Goal: Task Accomplishment & Management: Manage account settings

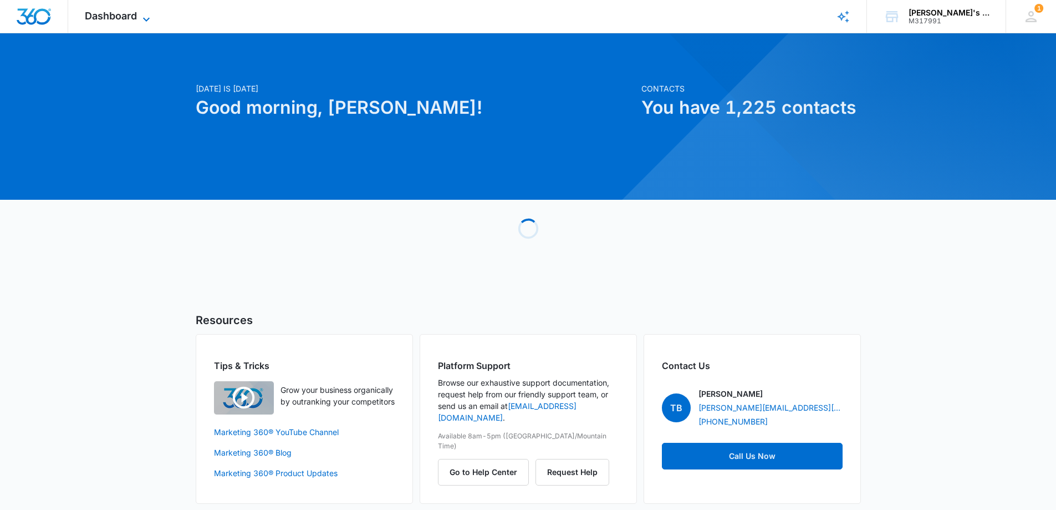
click at [99, 16] on span "Dashboard" at bounding box center [111, 16] width 52 height 12
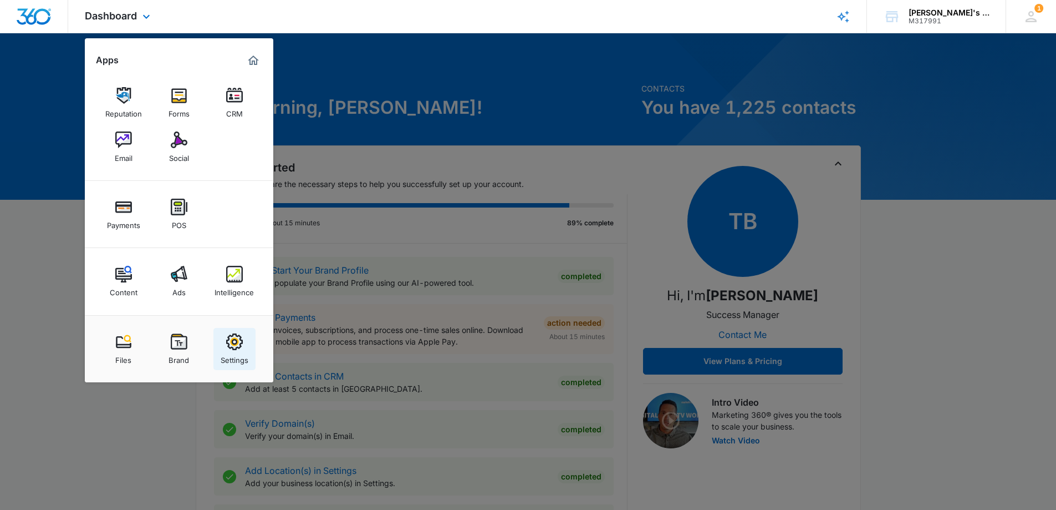
click at [243, 340] on link "Settings" at bounding box center [234, 349] width 42 height 42
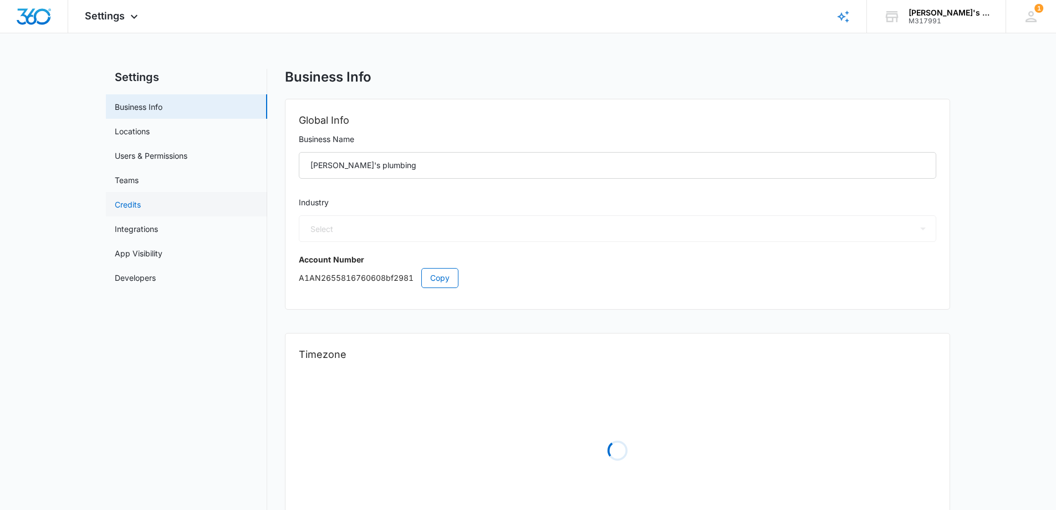
select select "8"
select select "US"
select select "America/[GEOGRAPHIC_DATA]"
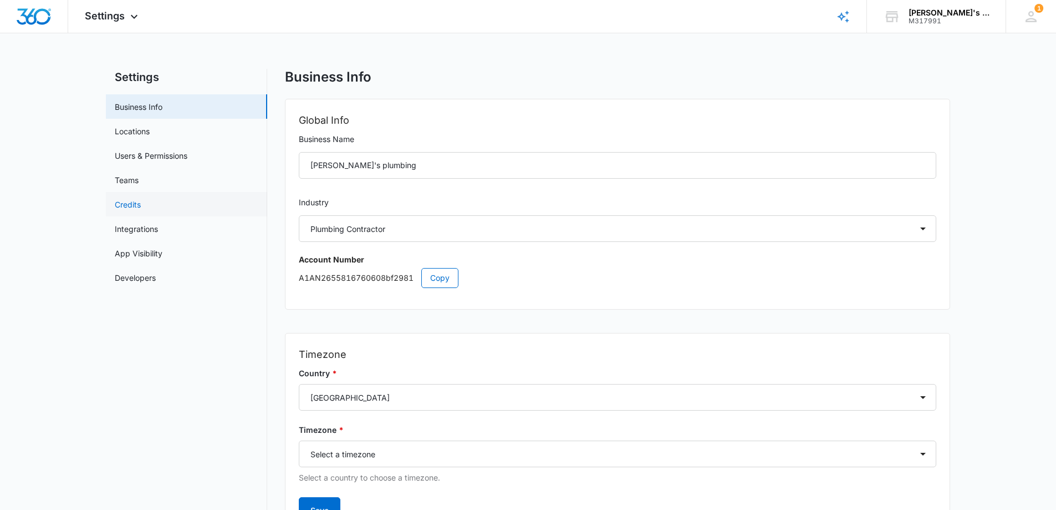
click at [141, 200] on link "Credits" at bounding box center [128, 205] width 26 height 12
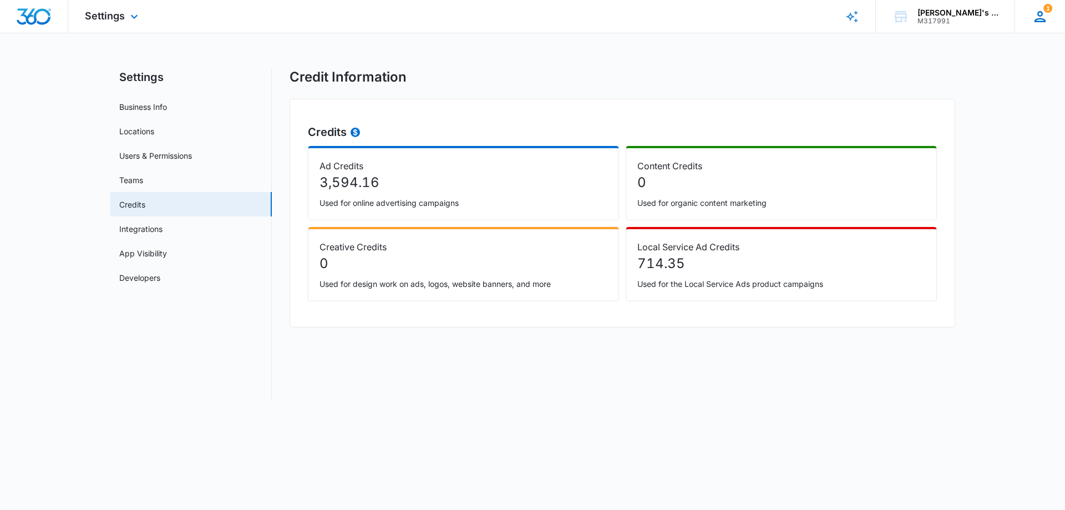
click at [1042, 17] on icon at bounding box center [1039, 16] width 17 height 17
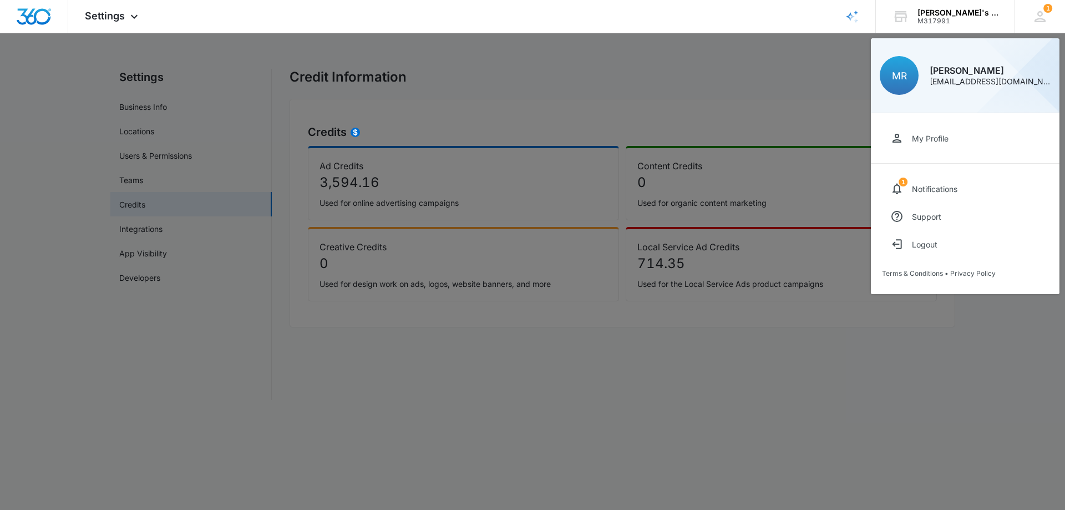
click at [749, 63] on div at bounding box center [532, 255] width 1065 height 510
